Goal: Information Seeking & Learning: Learn about a topic

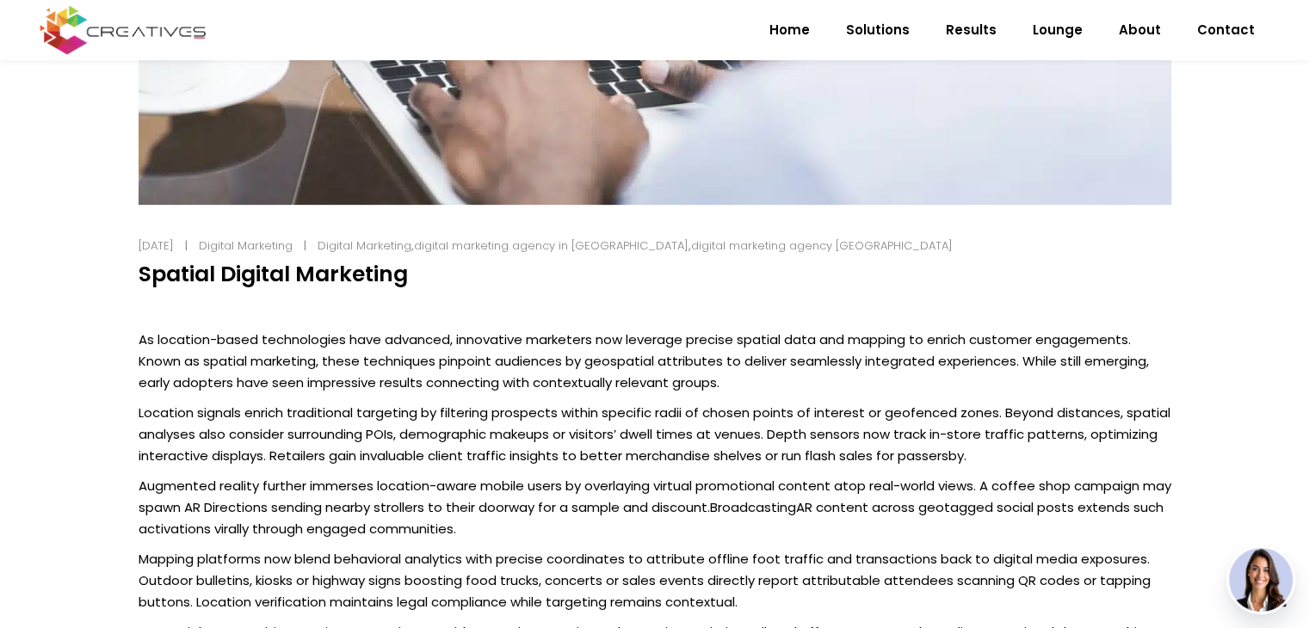
scroll to position [831, 0]
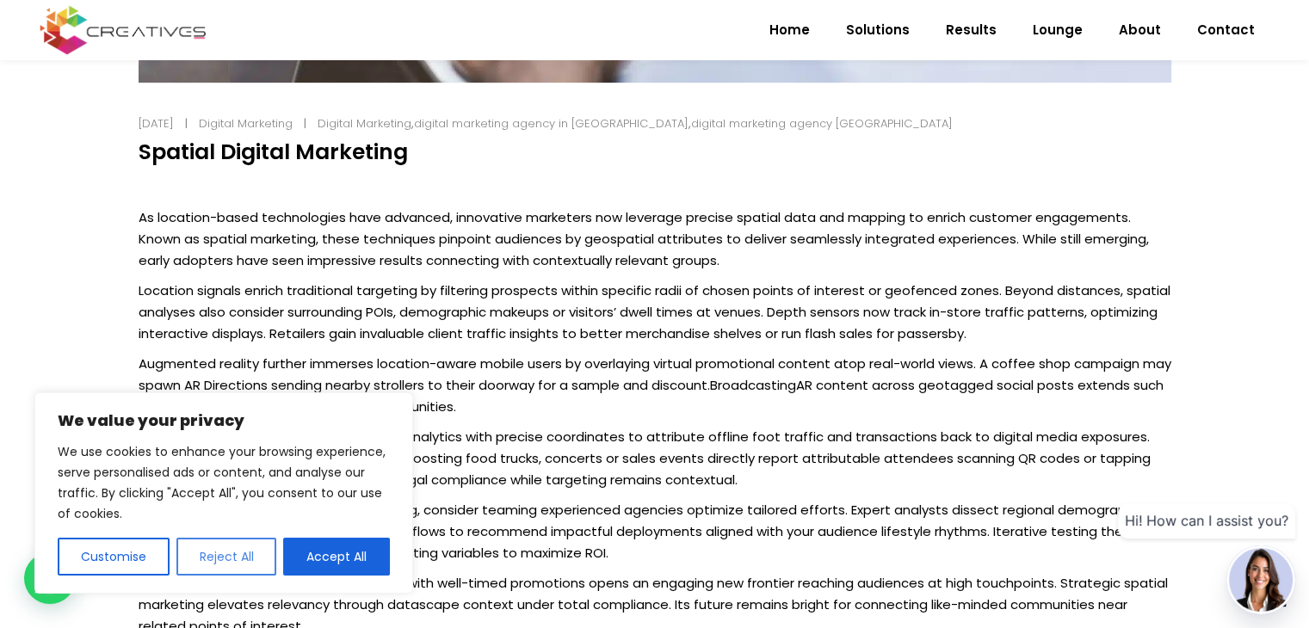
click at [224, 559] on button "Reject All" at bounding box center [226, 557] width 101 height 38
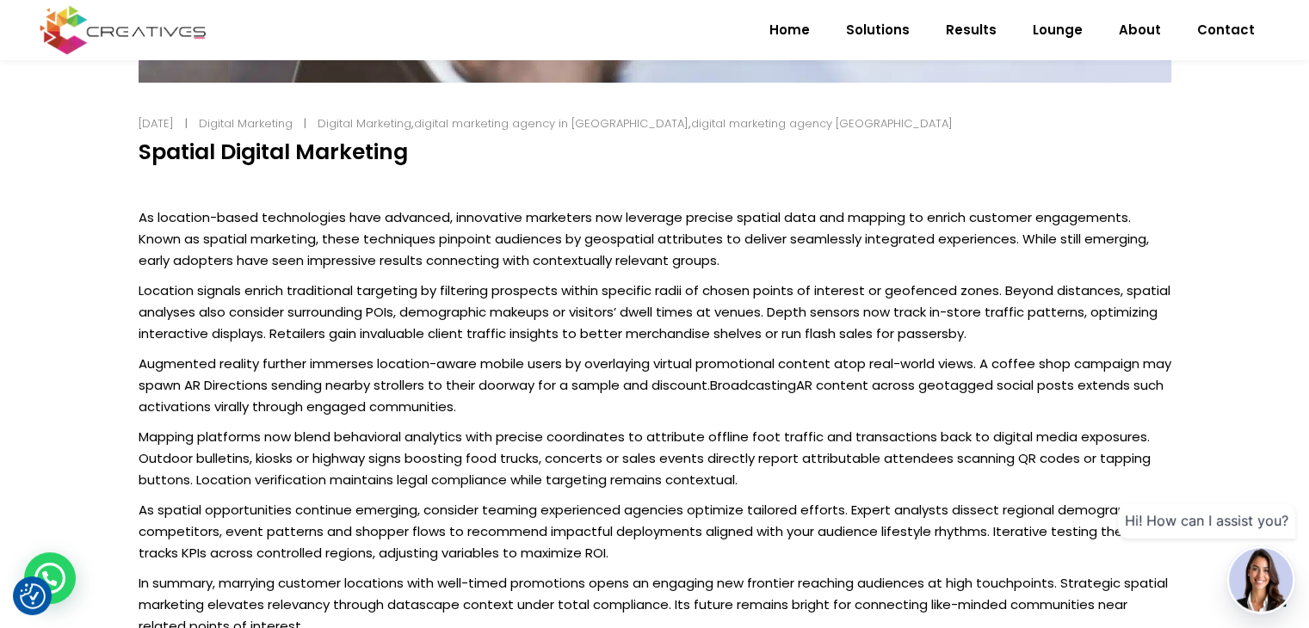
click at [134, 216] on div "[DATE] Digital Marketing Digital Marketing , digital marketing agency in [GEOGR…" at bounding box center [655, 175] width 1076 height 1307
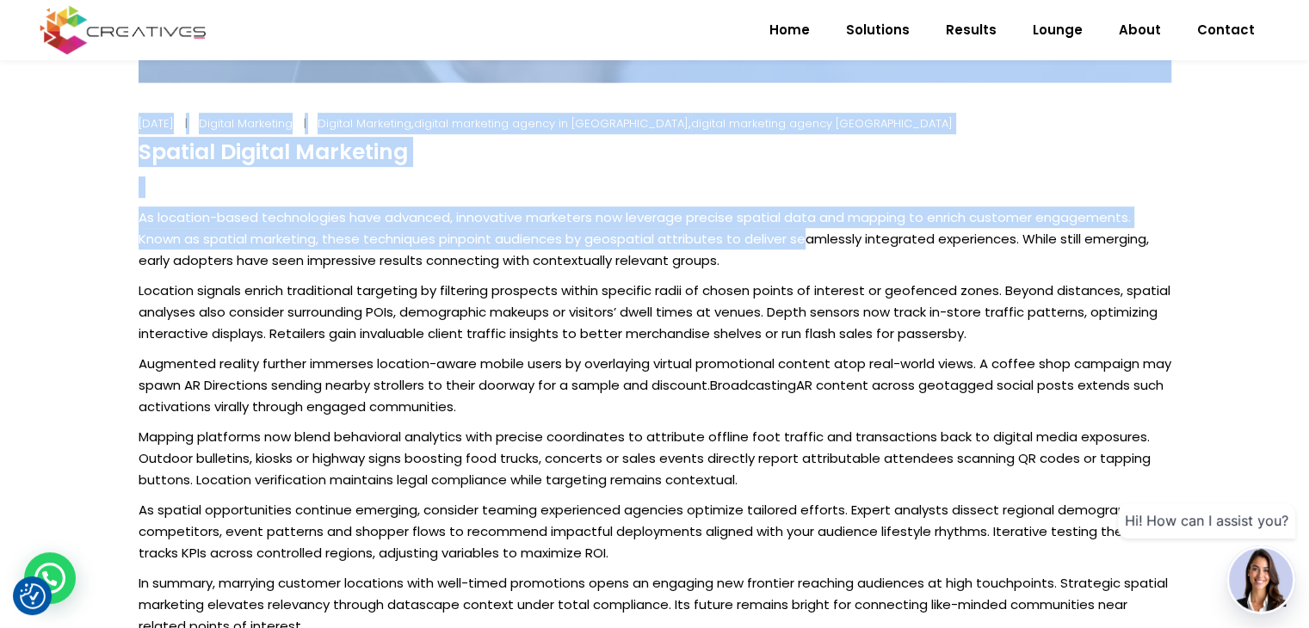
drag, startPoint x: 132, startPoint y: 217, endPoint x: 809, endPoint y: 242, distance: 677.7
click at [808, 242] on div "[DATE] Digital Marketing Digital Marketing , digital marketing agency in [GEOGR…" at bounding box center [655, 175] width 1076 height 1307
click at [809, 242] on p "As location-based technologies have advanced, innovative marketers now leverage…" at bounding box center [655, 239] width 1033 height 65
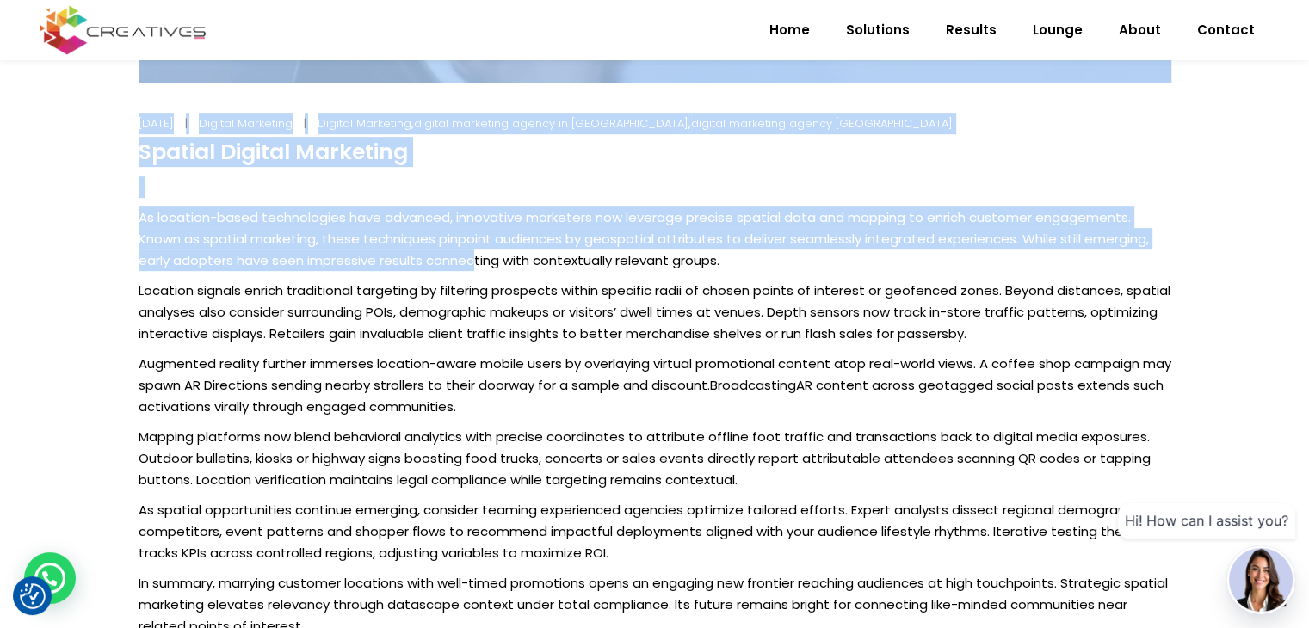
drag, startPoint x: 129, startPoint y: 219, endPoint x: 474, endPoint y: 251, distance: 346.5
click at [474, 251] on div "[DATE] Digital Marketing Digital Marketing , digital marketing agency in [GEOGR…" at bounding box center [655, 175] width 1076 height 1307
click at [466, 251] on p "As location-based technologies have advanced, innovative marketers now leverage…" at bounding box center [655, 239] width 1033 height 65
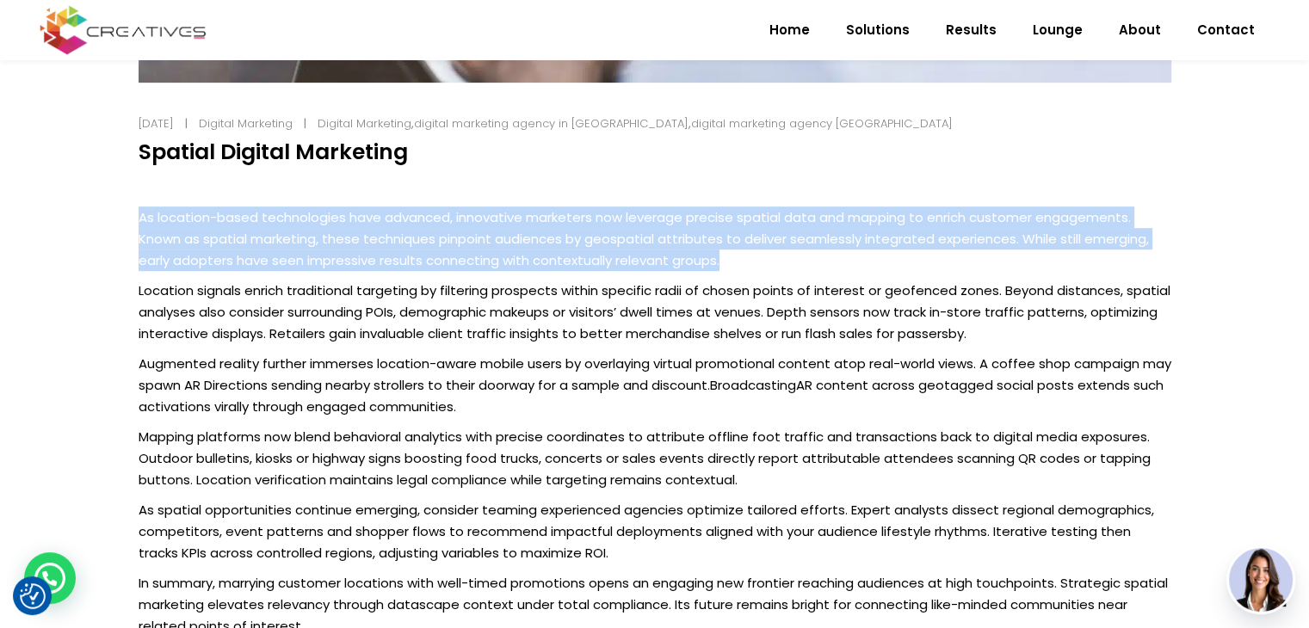
drag, startPoint x: 139, startPoint y: 217, endPoint x: 725, endPoint y: 262, distance: 587.8
click at [725, 262] on p "As location-based technologies have advanced, innovative marketers now leverage…" at bounding box center [655, 239] width 1033 height 65
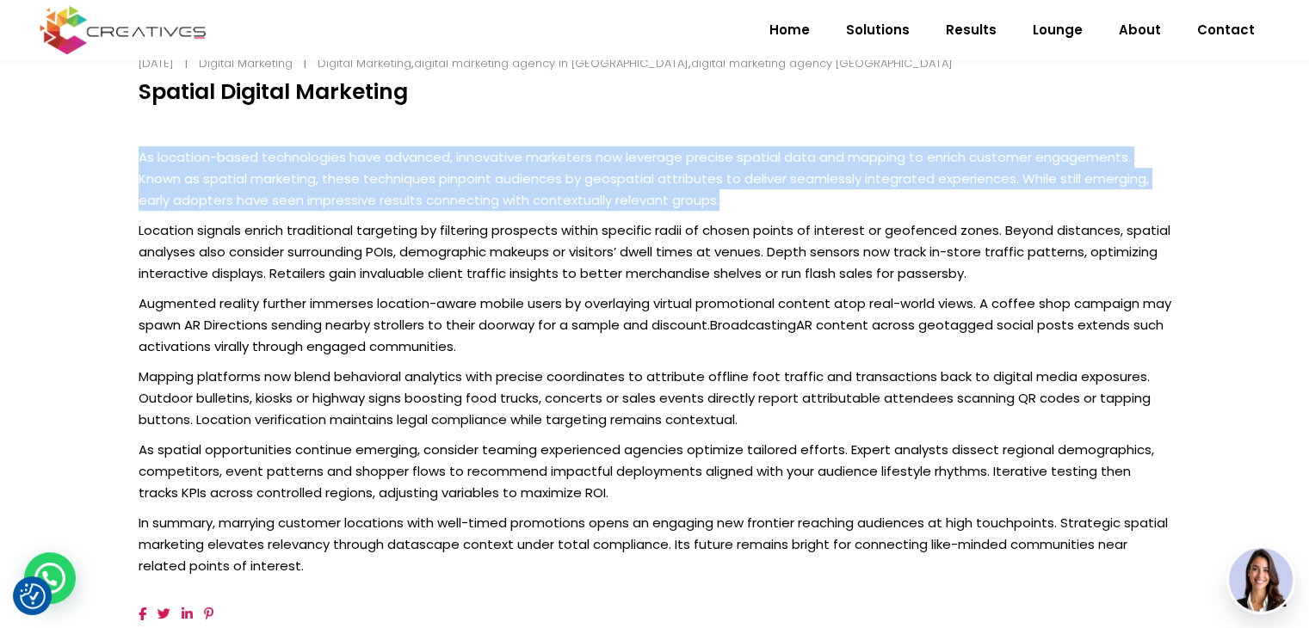
scroll to position [860, 0]
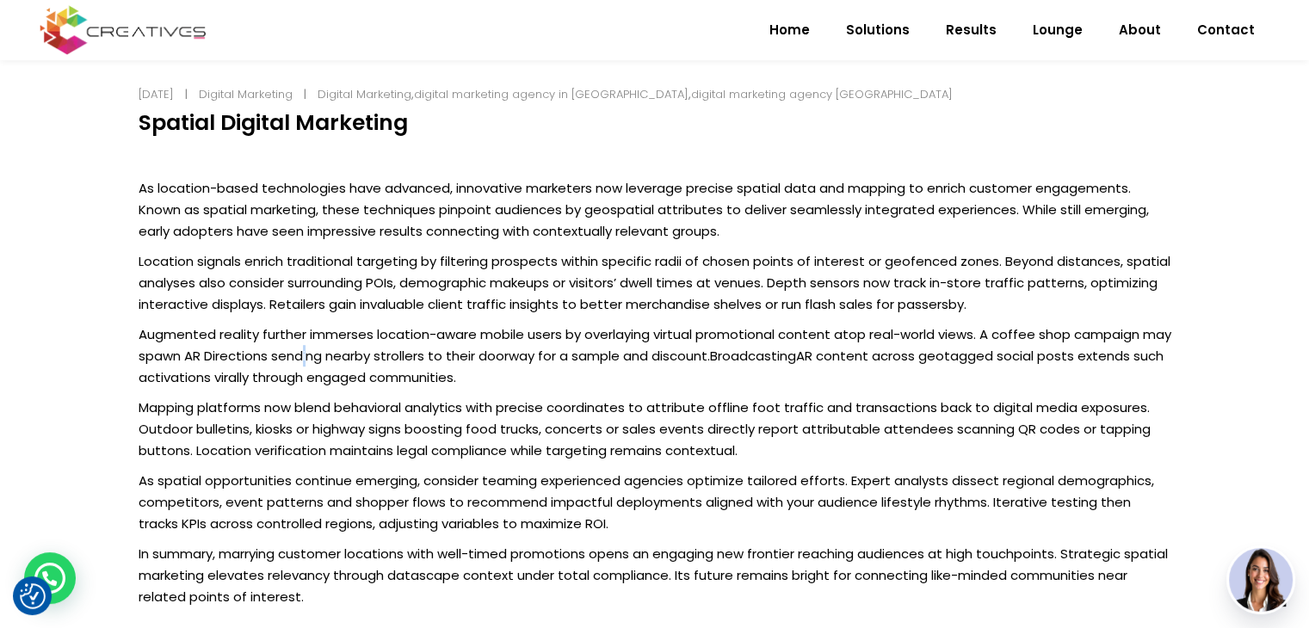
drag, startPoint x: 336, startPoint y: 346, endPoint x: 281, endPoint y: 317, distance: 63.1
click at [335, 345] on p "Augmented reality further immerses location-aware mobile users by overlaying vi…" at bounding box center [655, 356] width 1033 height 65
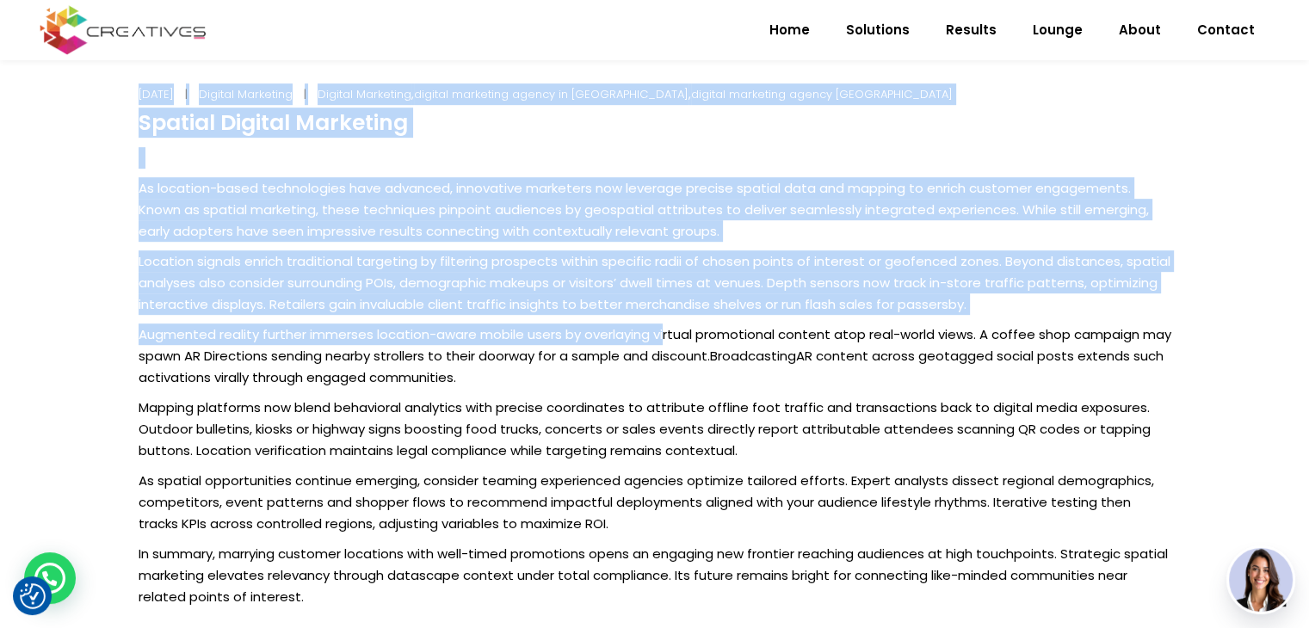
drag, startPoint x: 136, startPoint y: 259, endPoint x: 666, endPoint y: 320, distance: 533.6
click at [666, 320] on div "[DATE] Digital Marketing Digital Marketing , digital marketing agency in [GEOGR…" at bounding box center [655, 145] width 1076 height 1307
click at [348, 304] on p "Location signals enrich traditional targeting by filtering prospects within spe…" at bounding box center [655, 282] width 1033 height 65
click at [157, 268] on p "Location signals enrich traditional targeting by filtering prospects within spe…" at bounding box center [655, 282] width 1033 height 65
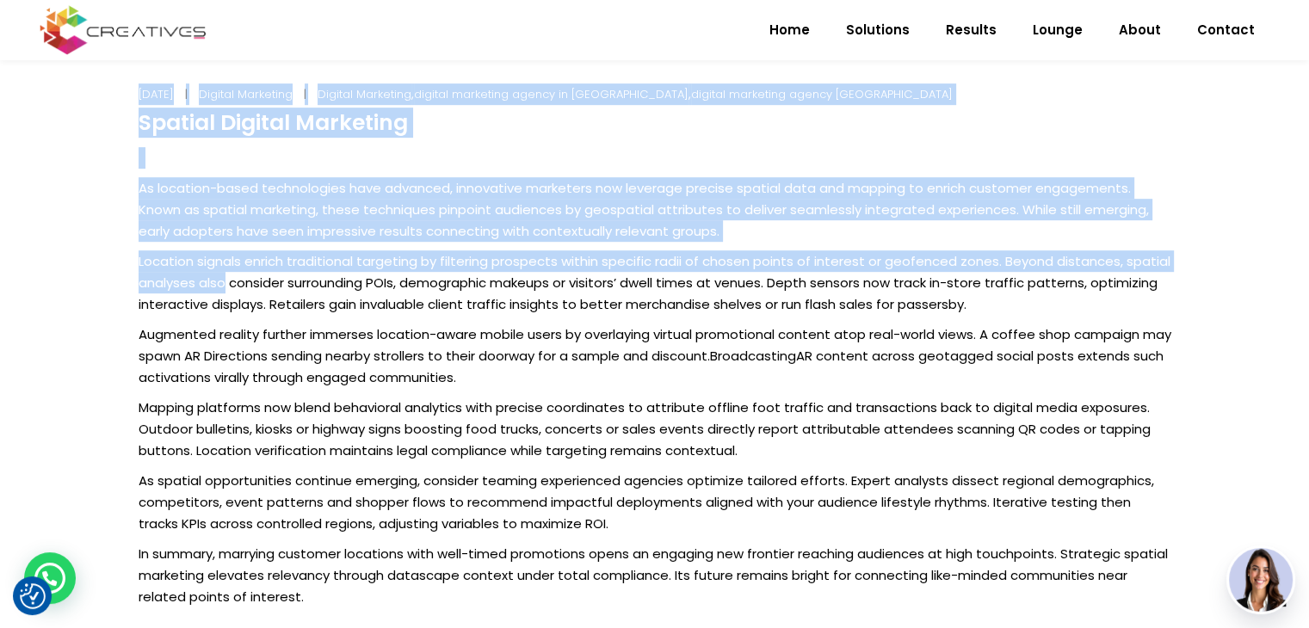
drag, startPoint x: 136, startPoint y: 264, endPoint x: 221, endPoint y: 272, distance: 85.5
click at [223, 272] on div "[DATE] Digital Marketing Digital Marketing , digital marketing agency in [GEOGR…" at bounding box center [655, 145] width 1076 height 1307
click at [173, 272] on p "Location signals enrich traditional targeting by filtering prospects within spe…" at bounding box center [655, 282] width 1033 height 65
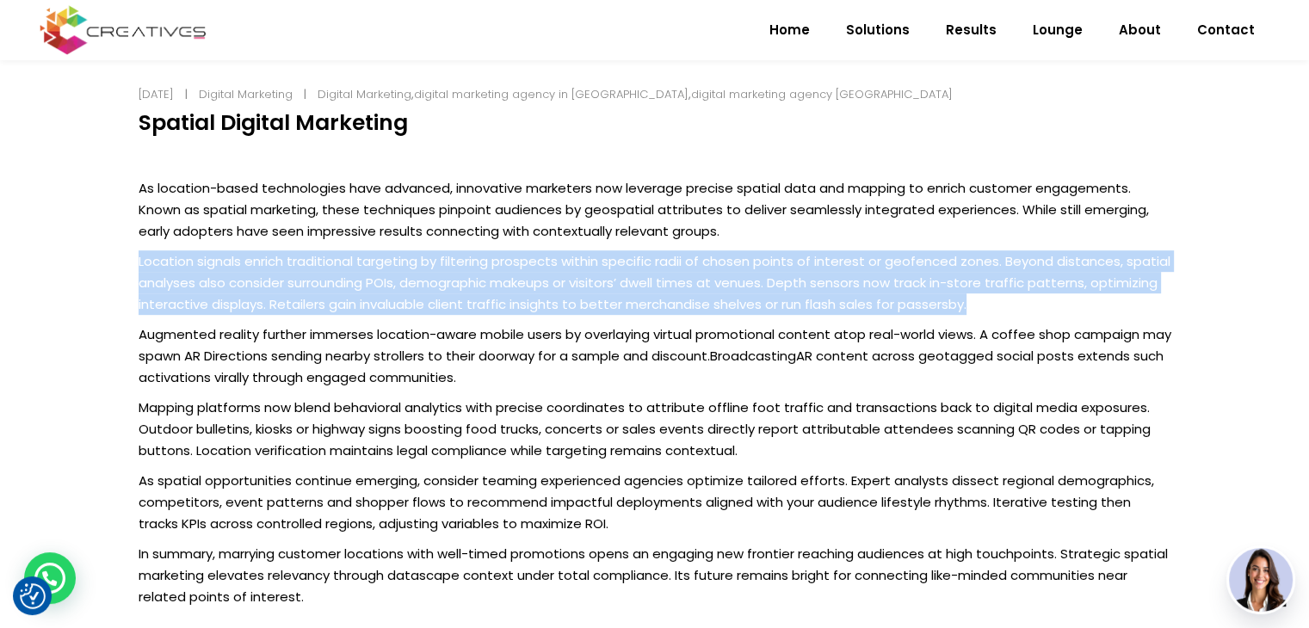
drag, startPoint x: 139, startPoint y: 262, endPoint x: 1015, endPoint y: 310, distance: 877.3
click at [1015, 310] on p "Location signals enrich traditional targeting by filtering prospects within spe…" at bounding box center [655, 282] width 1033 height 65
